Goal: Task Accomplishment & Management: Use online tool/utility

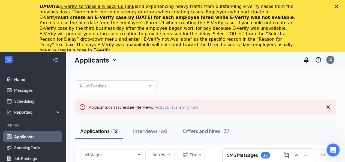
click at [338, 6] on polygon "Close" at bounding box center [335, 6] width 3 height 3
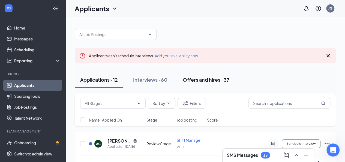
click at [201, 82] on div "Offers and hires · 37" at bounding box center [206, 79] width 47 height 7
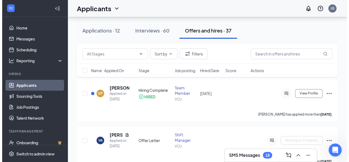
scroll to position [55, 0]
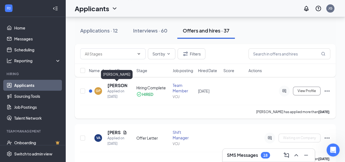
click at [112, 85] on h5 "[PERSON_NAME]" at bounding box center [117, 85] width 20 height 6
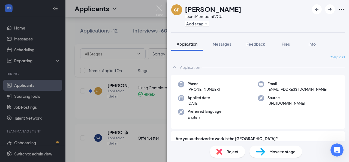
click at [266, 151] on div "Move to stage" at bounding box center [275, 151] width 53 height 12
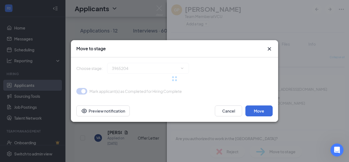
type input "Hiring Complete (current stage)"
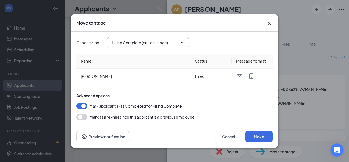
click at [132, 40] on input "Hiring Complete (current stage)" at bounding box center [145, 43] width 66 height 6
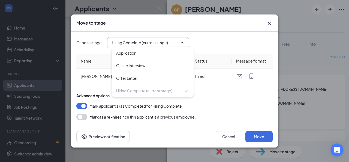
click at [212, 25] on div "Move to stage" at bounding box center [169, 23] width 186 height 6
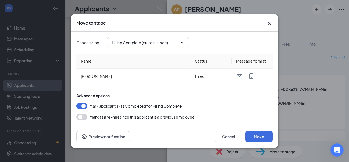
click at [269, 24] on icon "Cross" at bounding box center [269, 23] width 7 height 7
